Goal: Task Accomplishment & Management: Use online tool/utility

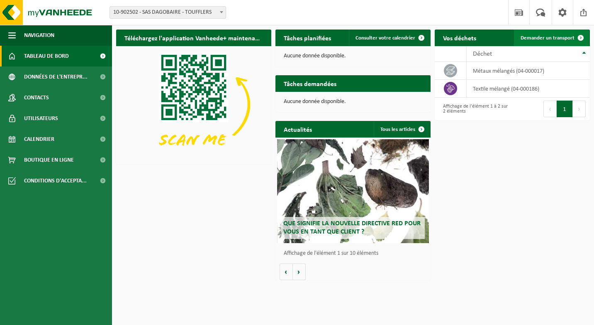
click at [532, 36] on span "Demander un transport" at bounding box center [548, 37] width 54 height 5
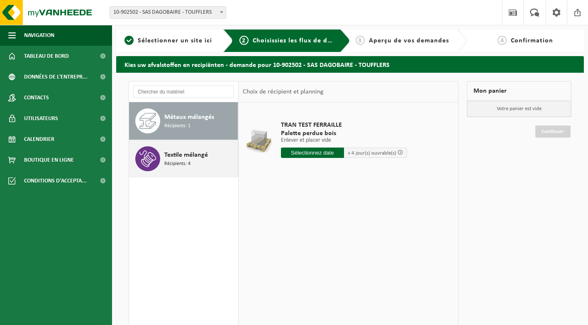
click at [156, 162] on span at bounding box center [147, 158] width 25 height 25
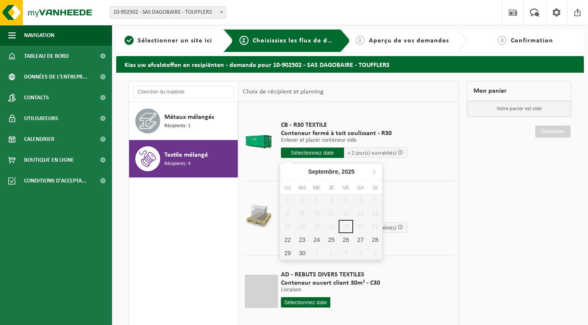
click at [318, 154] on input "text" at bounding box center [312, 152] width 63 height 10
click at [300, 238] on div "23" at bounding box center [302, 239] width 15 height 13
type input "à partir de 2025-09-23"
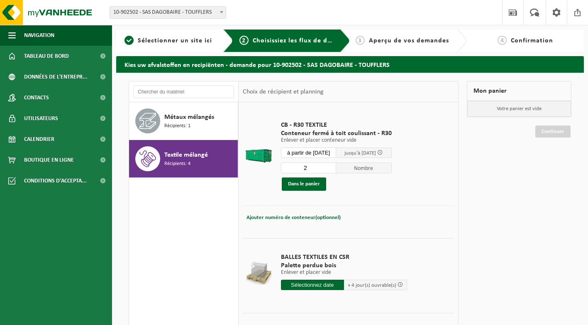
type input "2"
click at [334, 167] on input "2" at bounding box center [309, 167] width 56 height 11
click at [295, 184] on button "Dans le panier" at bounding box center [304, 183] width 44 height 13
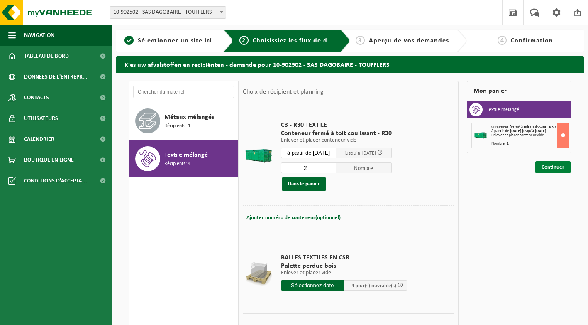
click at [560, 168] on link "Continuer" at bounding box center [552, 167] width 35 height 12
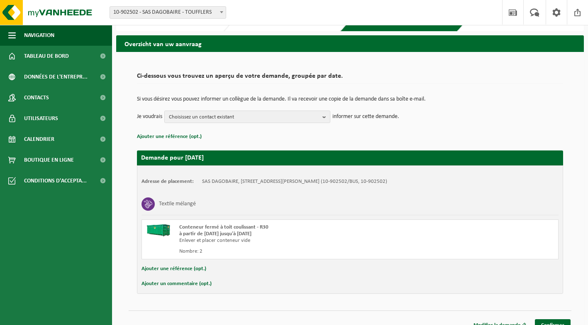
scroll to position [32, 0]
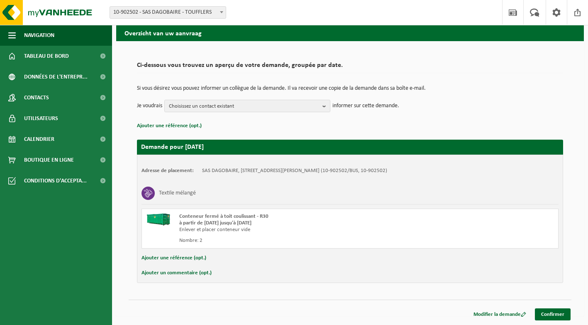
click at [175, 257] on button "Ajouter une référence (opt.)" at bounding box center [174, 257] width 65 height 11
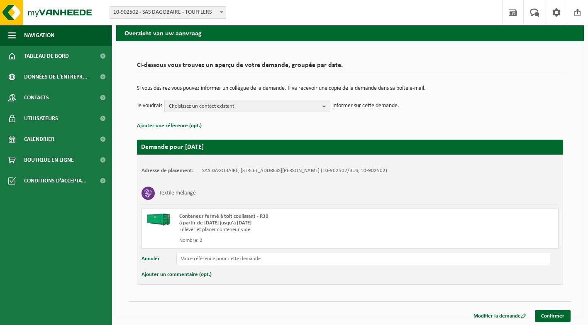
click at [154, 259] on button "Annuler" at bounding box center [151, 258] width 18 height 12
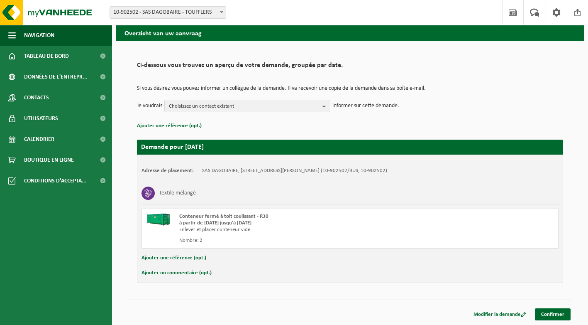
click at [169, 268] on button "Ajouter un commentaire (opt.)" at bounding box center [177, 272] width 70 height 11
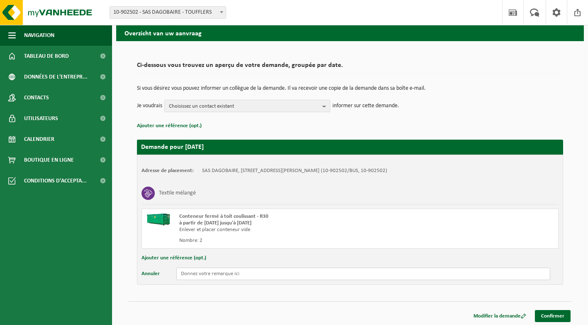
click at [233, 276] on input "text" at bounding box center [363, 273] width 374 height 12
type input "a"
type input "se présenter au 9 rue de la Couture directement (pas au 8 rue du Trieu du Quesn…"
click at [559, 314] on link "Confirmer" at bounding box center [553, 316] width 36 height 12
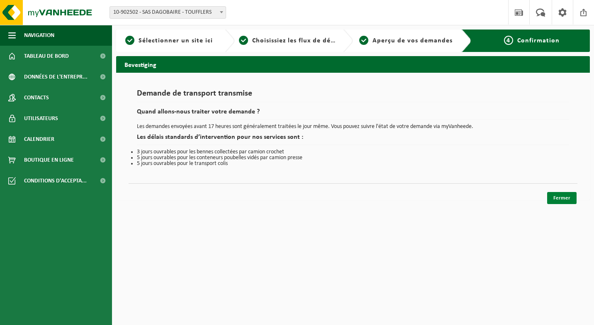
click at [572, 199] on link "Fermer" at bounding box center [561, 198] width 29 height 12
